Goal: Find specific page/section: Find specific page/section

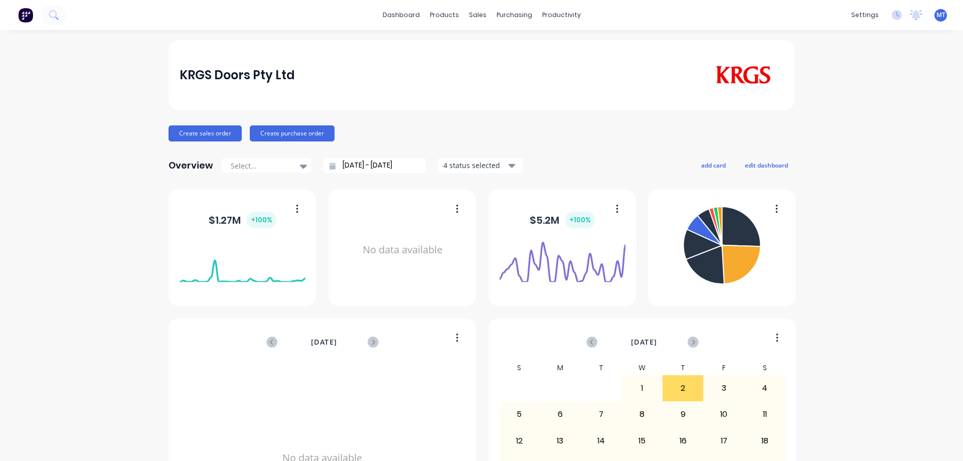
click at [944, 329] on div "KRGS Doors Pty Ltd Create sales order Create purchase order Overview Select... …" at bounding box center [481, 302] width 963 height 524
click at [490, 40] on link "Sales Orders" at bounding box center [526, 48] width 133 height 20
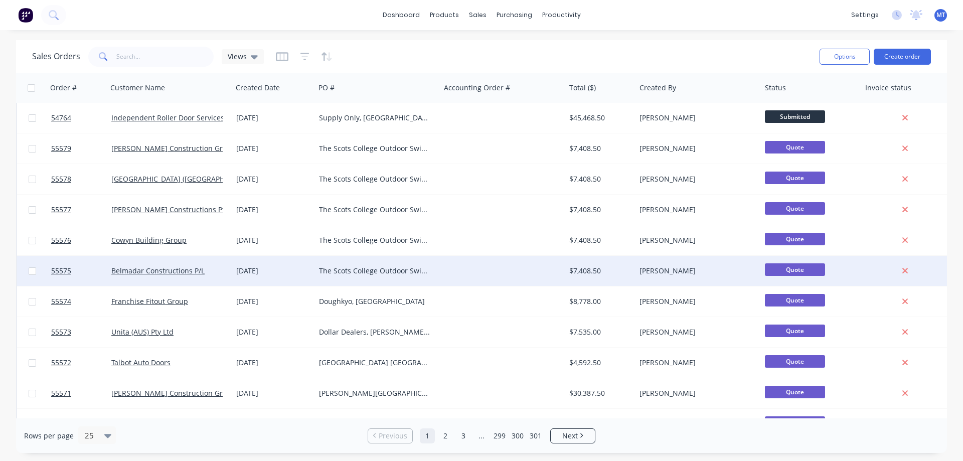
scroll to position [50, 0]
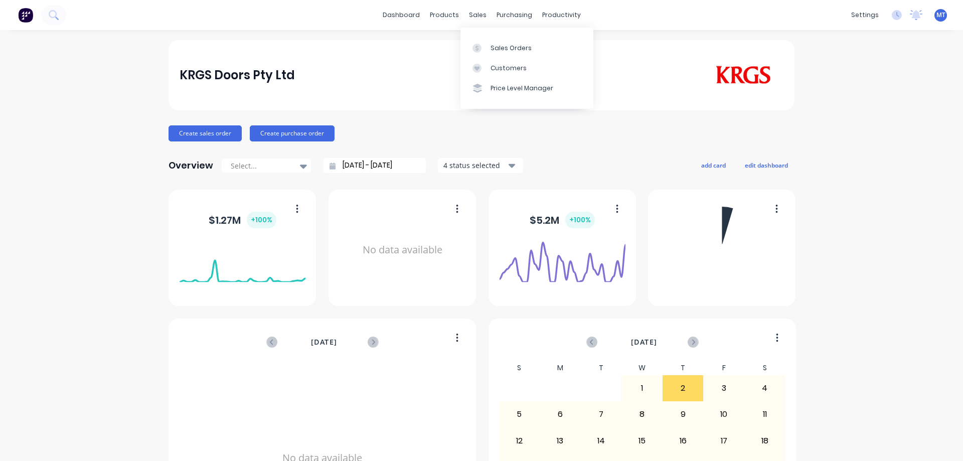
click at [471, 18] on div "sales" at bounding box center [478, 15] width 28 height 15
click at [485, 55] on link "Sales Orders" at bounding box center [526, 48] width 133 height 20
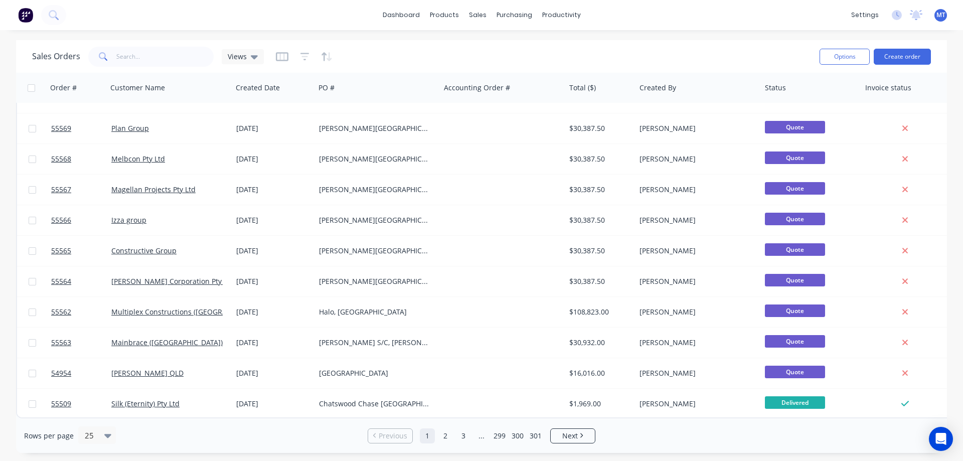
scroll to position [454, 0]
